Goal: Transaction & Acquisition: Purchase product/service

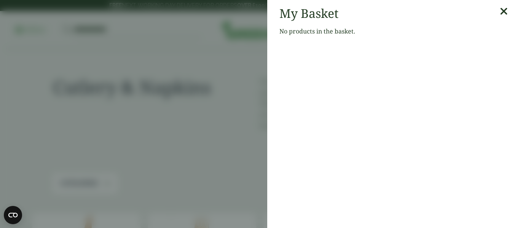
click at [500, 13] on icon at bounding box center [504, 11] width 8 height 11
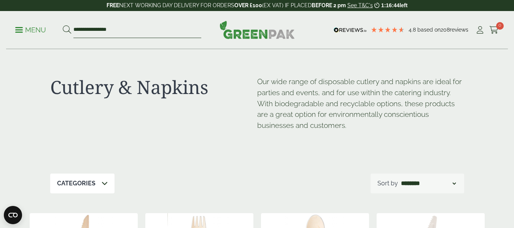
click at [136, 29] on input "**********" at bounding box center [137, 30] width 128 height 16
type input "*"
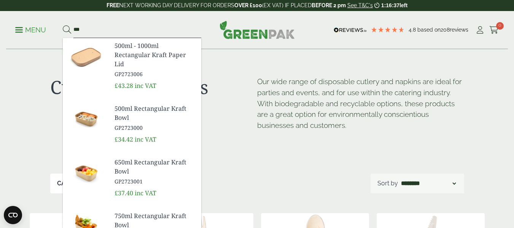
type input "***"
click at [94, 115] on img at bounding box center [86, 119] width 46 height 37
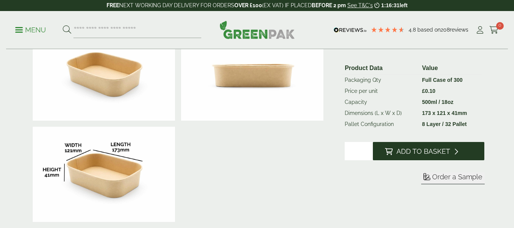
click at [423, 156] on button "Add to Basket" at bounding box center [429, 151] width 112 height 18
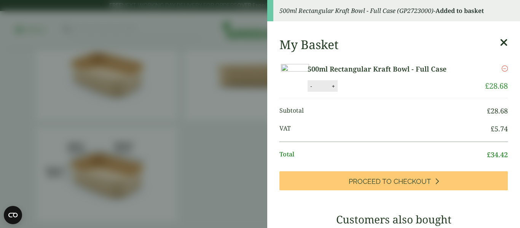
click at [337, 89] on button "+" at bounding box center [334, 86] width 8 height 6
type input "*"
click at [377, 92] on button "Update" at bounding box center [358, 86] width 38 height 11
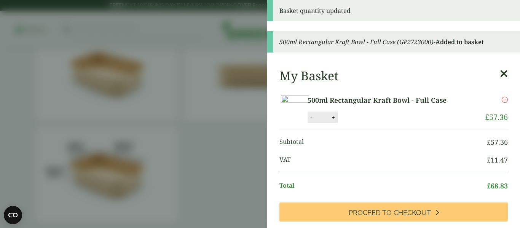
click at [500, 74] on icon at bounding box center [504, 74] width 8 height 11
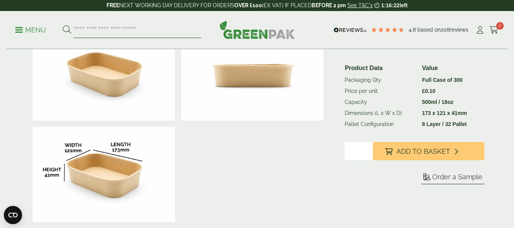
click at [100, 30] on input "search" at bounding box center [137, 30] width 128 height 16
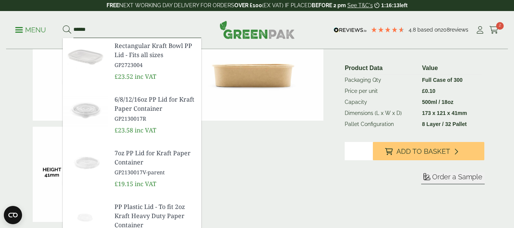
type input "******"
click at [83, 54] on img at bounding box center [86, 56] width 46 height 37
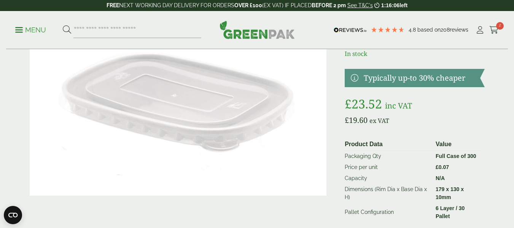
scroll to position [152, 0]
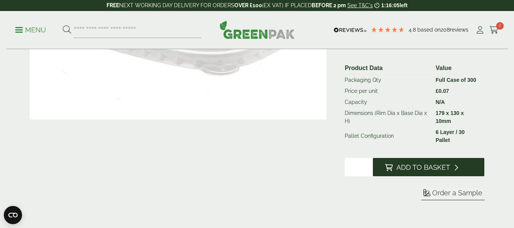
click at [444, 169] on span "Add to Basket" at bounding box center [424, 167] width 54 height 8
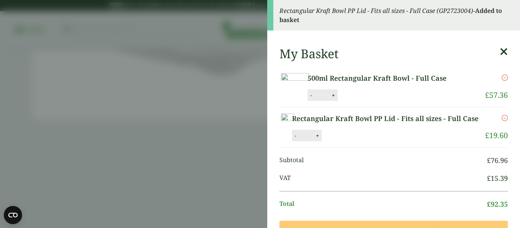
click at [321, 139] on button "+" at bounding box center [318, 135] width 8 height 6
type input "*"
click at [361, 142] on button "Update" at bounding box center [342, 135] width 38 height 11
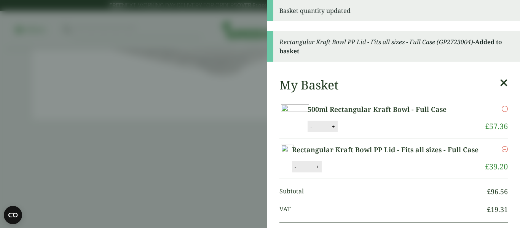
click at [500, 79] on icon at bounding box center [504, 83] width 8 height 11
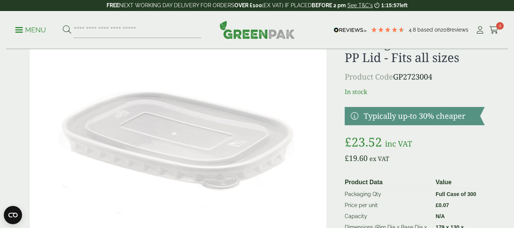
scroll to position [0, 0]
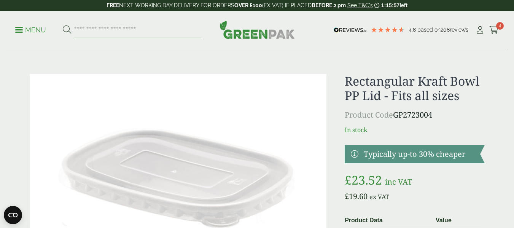
click at [158, 28] on input "search" at bounding box center [137, 30] width 128 height 16
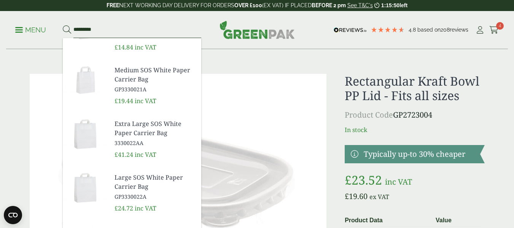
scroll to position [264, 0]
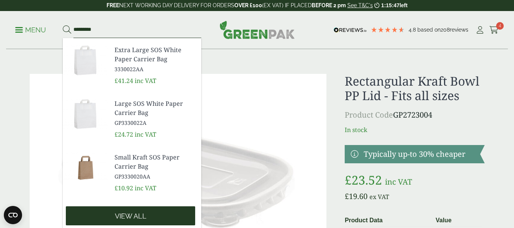
type input "*********"
click at [116, 213] on span "View all" at bounding box center [131, 216] width 32 height 8
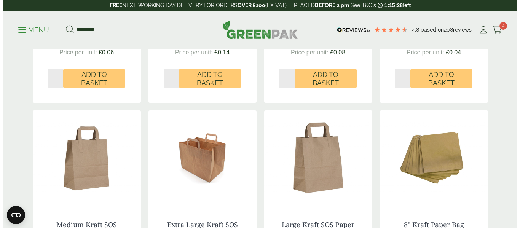
scroll to position [647, 0]
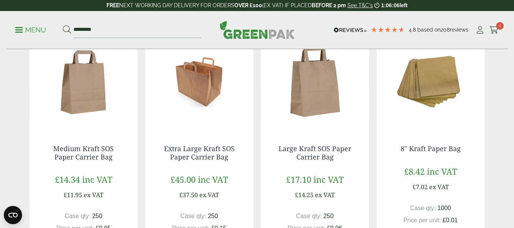
click at [504, 27] on span "4" at bounding box center [500, 26] width 8 height 8
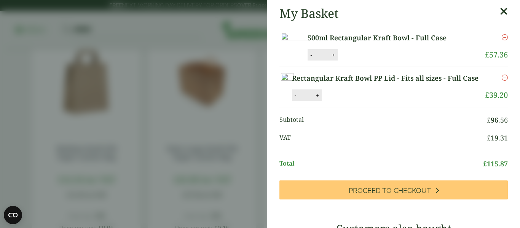
scroll to position [114, 0]
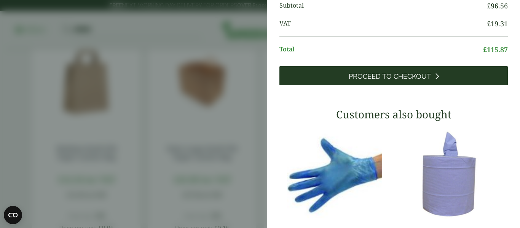
click at [402, 81] on span "Proceed to Checkout" at bounding box center [390, 76] width 82 height 8
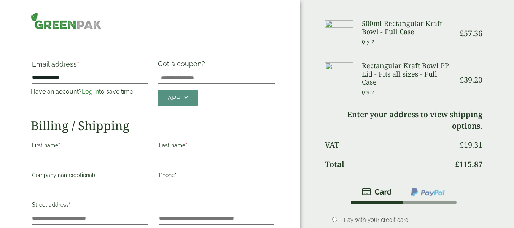
type input "**********"
click at [93, 91] on link "Log in" at bounding box center [90, 91] width 17 height 7
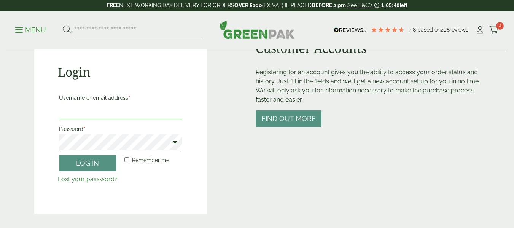
scroll to position [76, 0]
click at [80, 108] on input "Username or email address *" at bounding box center [121, 111] width 124 height 16
type input "**********"
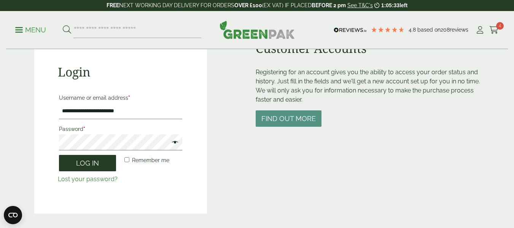
click at [77, 167] on button "Log in" at bounding box center [87, 163] width 57 height 16
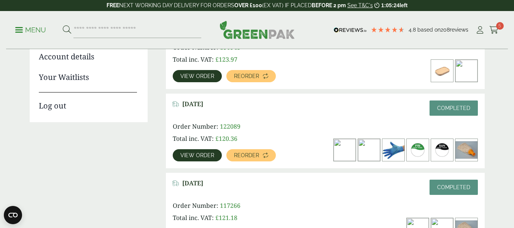
scroll to position [38, 0]
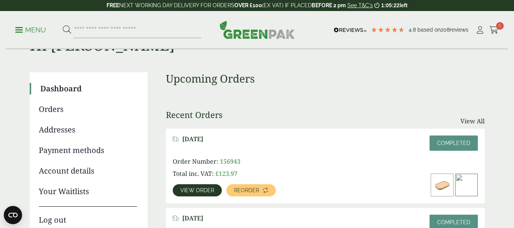
click at [65, 151] on link "Payment methods" at bounding box center [88, 150] width 98 height 11
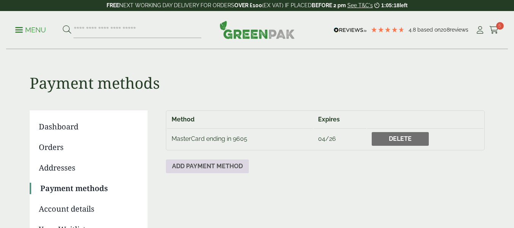
click at [205, 165] on link "Add payment method" at bounding box center [207, 166] width 83 height 14
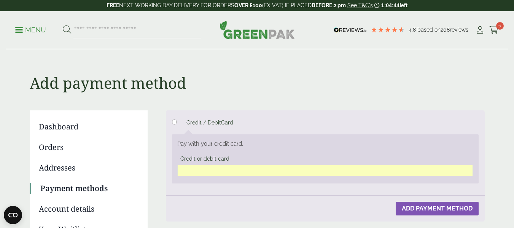
scroll to position [76, 0]
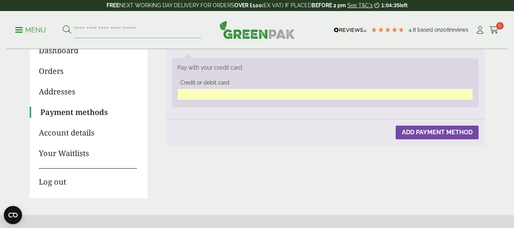
click at [463, 133] on button "Add payment method" at bounding box center [437, 133] width 83 height 14
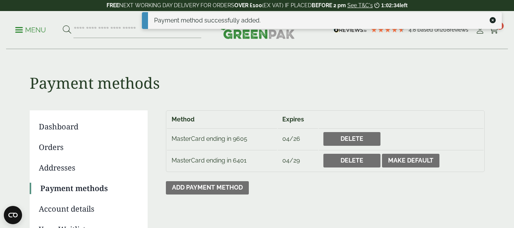
click at [495, 19] on icon at bounding box center [493, 20] width 6 height 6
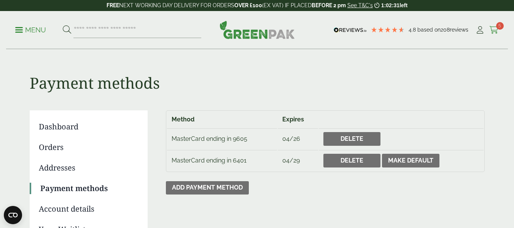
click at [496, 31] on icon at bounding box center [495, 30] width 10 height 8
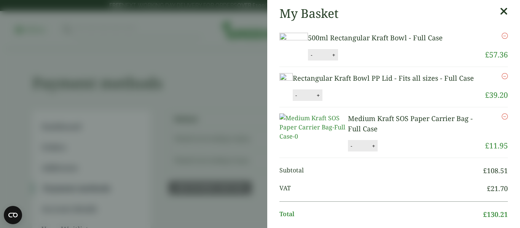
scroll to position [228, 0]
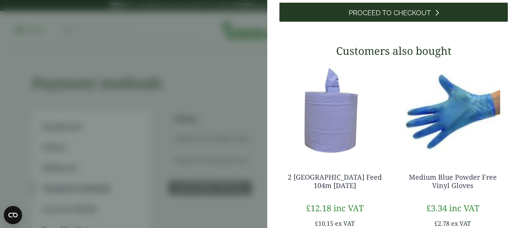
click at [388, 17] on span "Proceed to Checkout" at bounding box center [390, 13] width 82 height 8
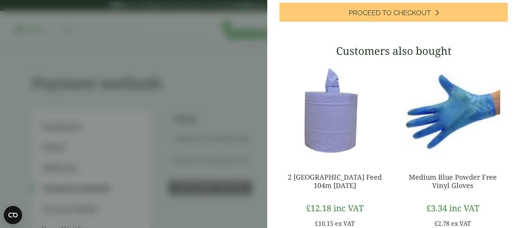
scroll to position [114, 0]
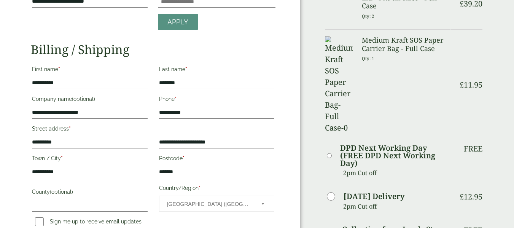
scroll to position [38, 0]
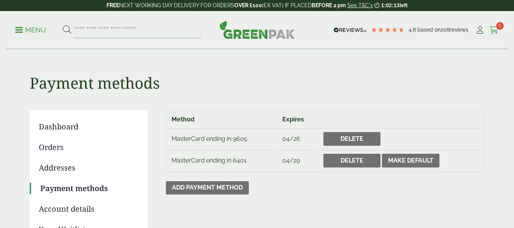
click at [500, 27] on span "5" at bounding box center [500, 26] width 8 height 8
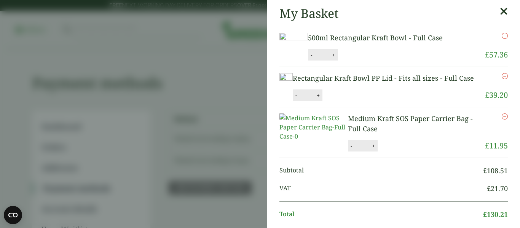
click at [502, 120] on icon "Remove this item" at bounding box center [505, 116] width 6 height 6
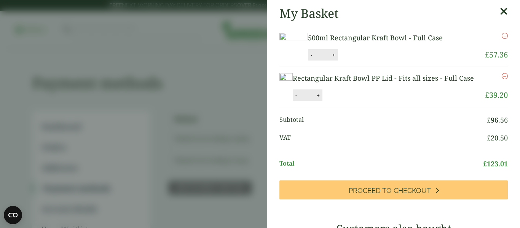
click at [500, 11] on icon at bounding box center [504, 11] width 8 height 11
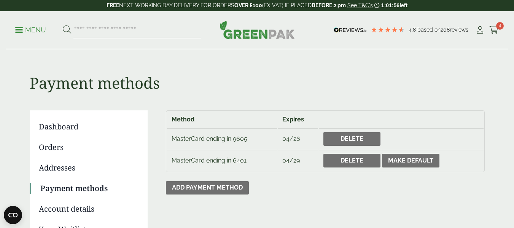
click at [149, 33] on input "search" at bounding box center [137, 30] width 128 height 16
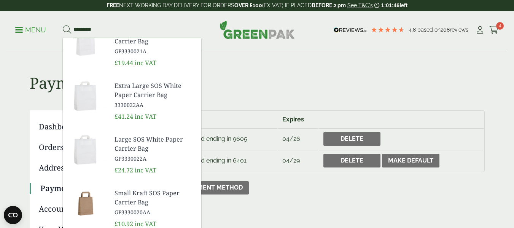
scroll to position [264, 0]
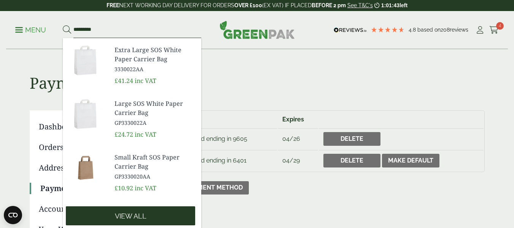
type input "*********"
click at [107, 214] on link "View all" at bounding box center [130, 215] width 129 height 19
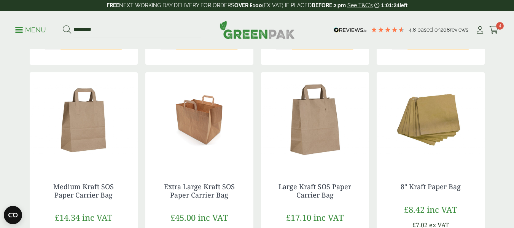
scroll to position [723, 0]
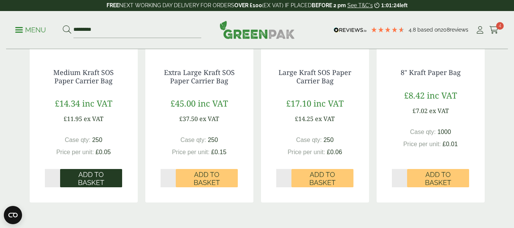
click at [91, 181] on span "Add to Basket" at bounding box center [90, 179] width 51 height 16
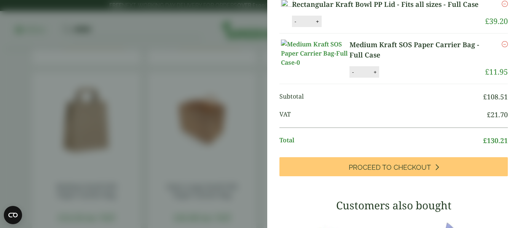
scroll to position [152, 0]
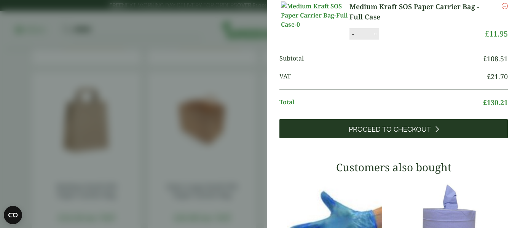
click at [370, 134] on span "Proceed to Checkout" at bounding box center [390, 129] width 82 height 8
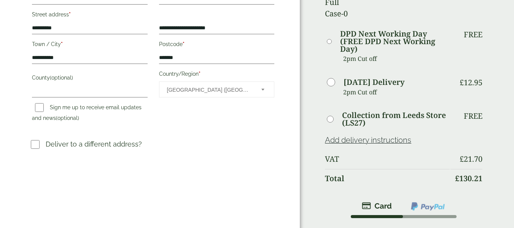
scroll to position [266, 0]
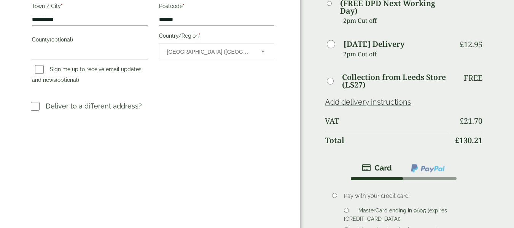
scroll to position [419, 0]
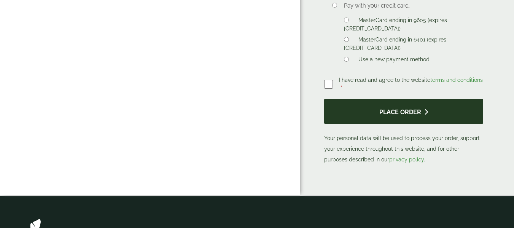
click at [391, 99] on button "Place order" at bounding box center [403, 111] width 159 height 25
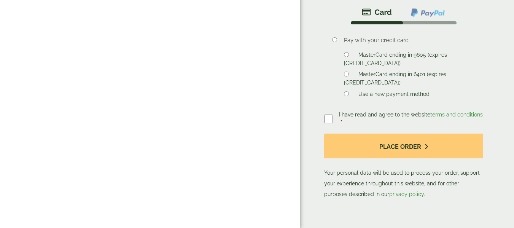
scroll to position [343, 0]
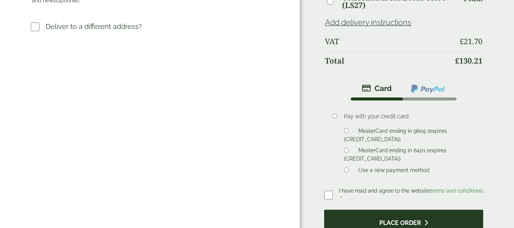
click at [408, 210] on button "Place order" at bounding box center [403, 222] width 159 height 25
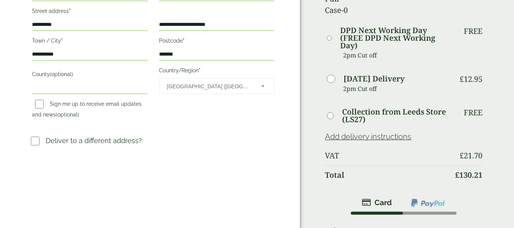
scroll to position [305, 0]
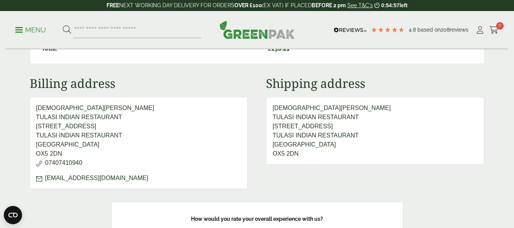
scroll to position [304, 0]
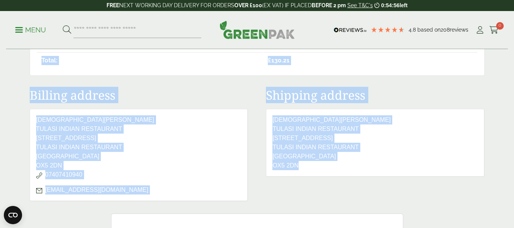
drag, startPoint x: 29, startPoint y: 116, endPoint x: 380, endPoint y: 185, distance: 357.9
